Goal: Information Seeking & Learning: Learn about a topic

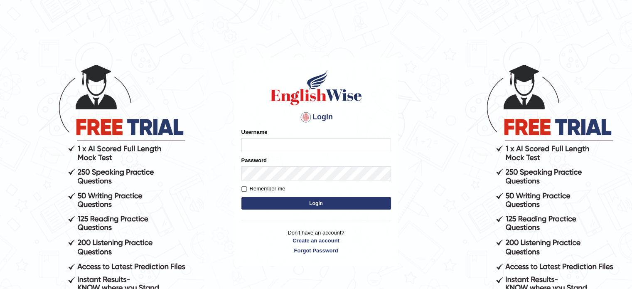
type input "0451698575"
click at [304, 199] on button "Login" at bounding box center [317, 203] width 150 height 12
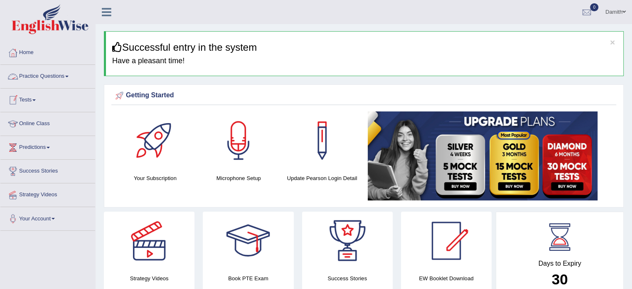
click at [62, 72] on link "Practice Questions" at bounding box center [47, 75] width 95 height 21
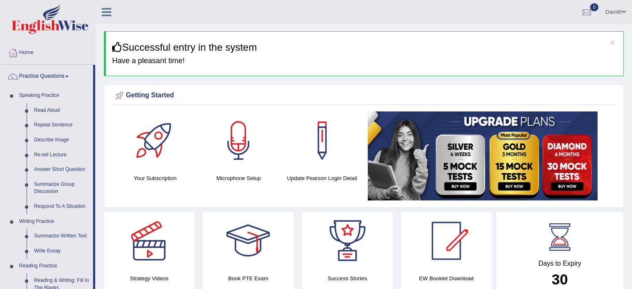
click at [62, 72] on link "Practice Questions" at bounding box center [46, 75] width 93 height 21
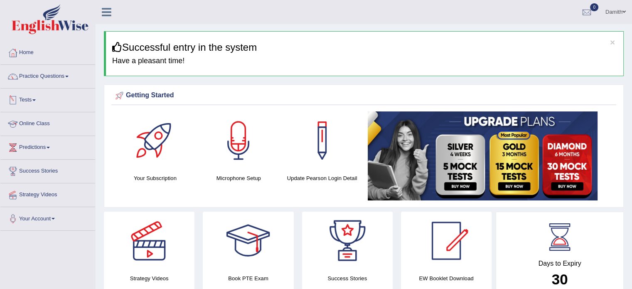
click at [53, 121] on link "Online Class" at bounding box center [47, 122] width 95 height 21
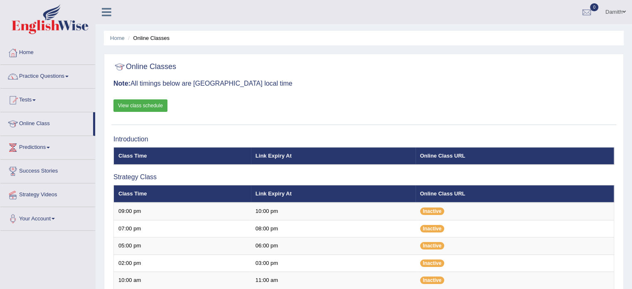
click at [137, 100] on link "View class schedule" at bounding box center [140, 105] width 54 height 12
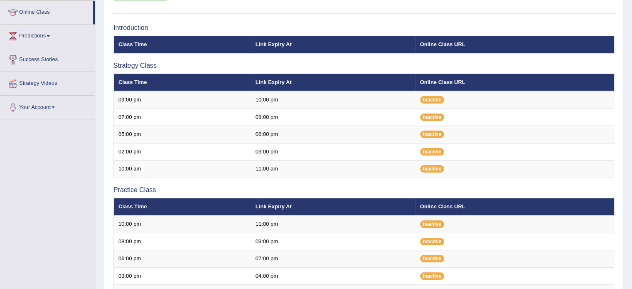
scroll to position [116, 0]
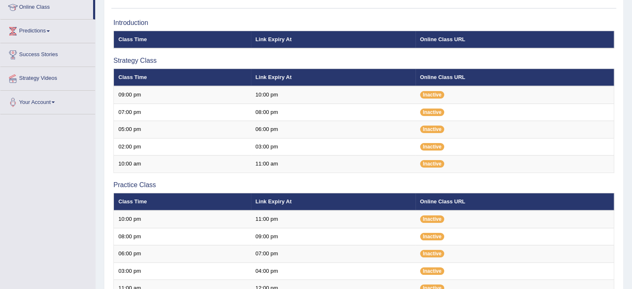
click at [100, 3] on div "Home Online Classes Online Classes Note: All timings below are Melbourne local …" at bounding box center [364, 158] width 537 height 549
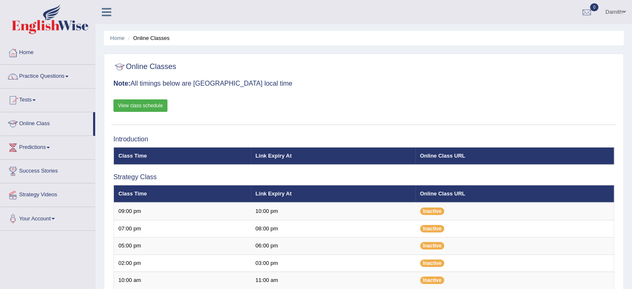
click at [42, 124] on link "Online Class" at bounding box center [46, 122] width 93 height 21
click at [153, 103] on link "View class schedule" at bounding box center [140, 105] width 54 height 12
click at [58, 75] on link "Practice Questions" at bounding box center [47, 75] width 95 height 21
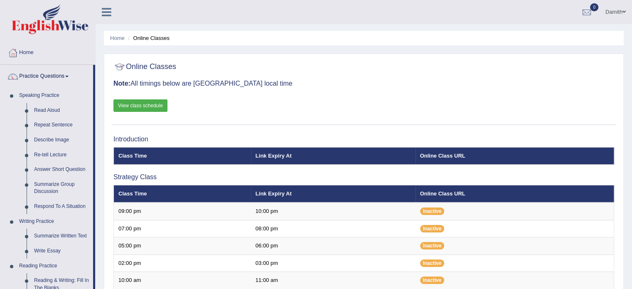
click at [58, 75] on link "Practice Questions" at bounding box center [46, 75] width 93 height 21
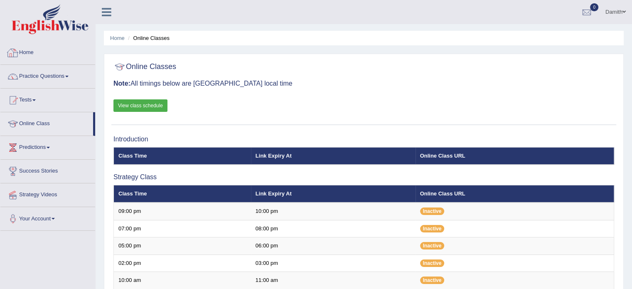
click at [54, 53] on link "Home" at bounding box center [47, 51] width 95 height 21
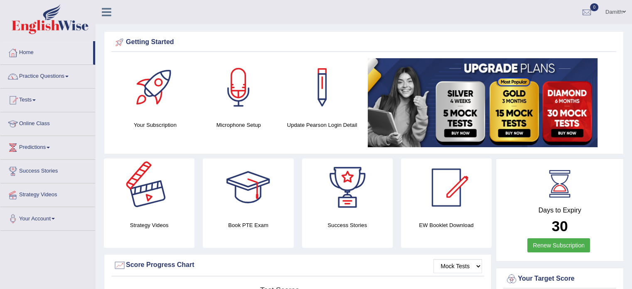
click at [167, 203] on div at bounding box center [149, 187] width 58 height 58
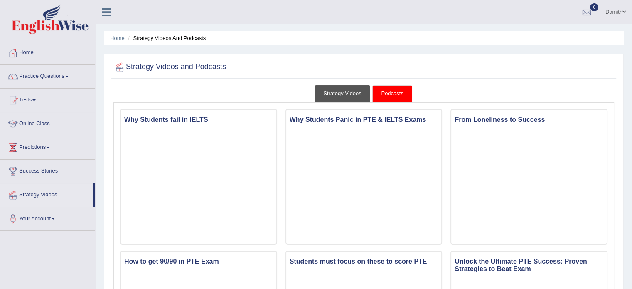
click at [335, 88] on link "Strategy Videos" at bounding box center [343, 93] width 56 height 17
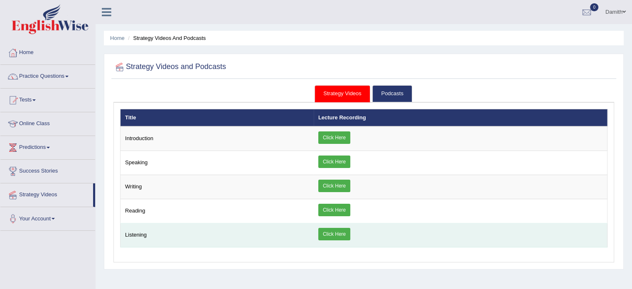
click at [331, 228] on link "Click Here" at bounding box center [334, 234] width 32 height 12
